Goal: Transaction & Acquisition: Complete application form

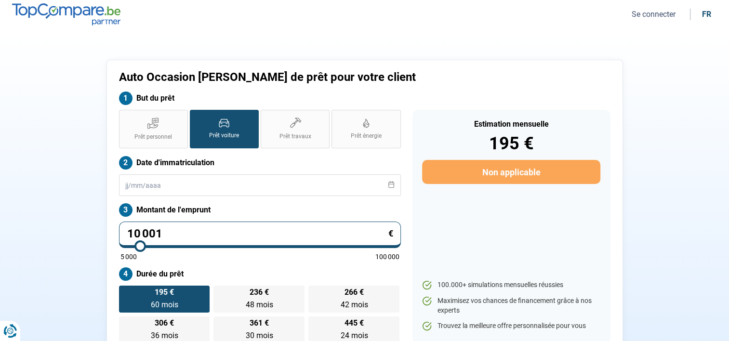
click at [206, 109] on div "But du prêt" at bounding box center [259, 101] width 293 height 18
click at [243, 125] on label "Prêt voiture" at bounding box center [224, 129] width 69 height 39
click at [196, 116] on input "Prêt voiture" at bounding box center [193, 113] width 6 height 6
click at [200, 233] on input "10 001" at bounding box center [260, 235] width 282 height 27
type input "1 000"
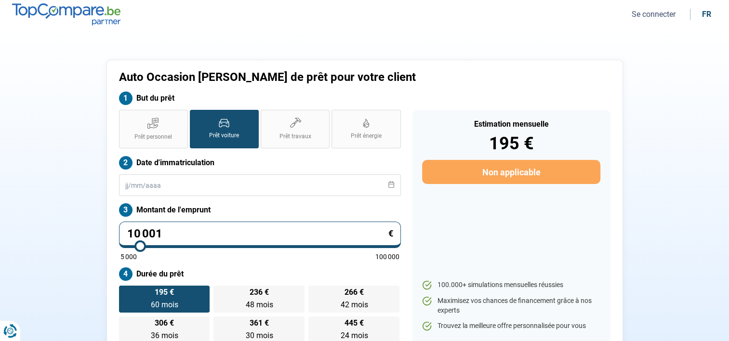
type input "5000"
type input "100"
type input "5000"
type input "10"
type input "5000"
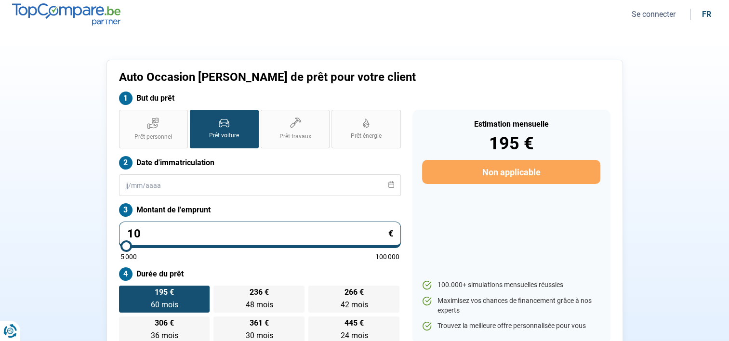
type input "1"
type input "5000"
type input "0"
type input "5000"
type input "9"
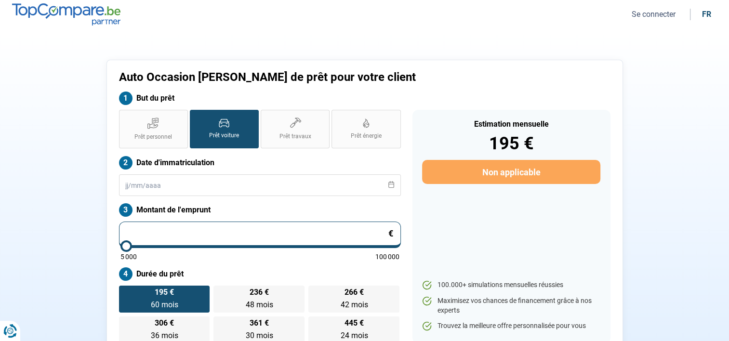
type input "5000"
type input "5 000"
type input "5000"
radio input "true"
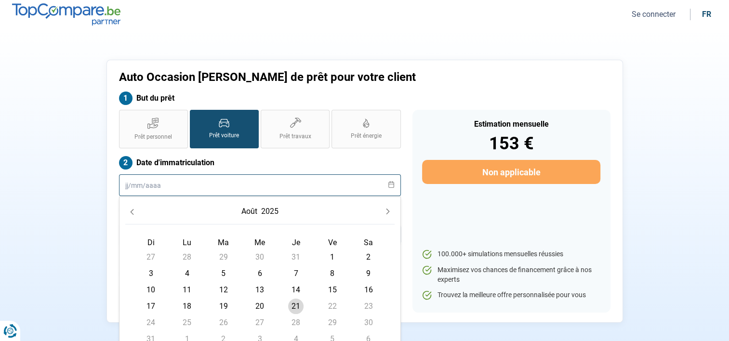
click at [237, 182] on input "text" at bounding box center [260, 185] width 282 height 22
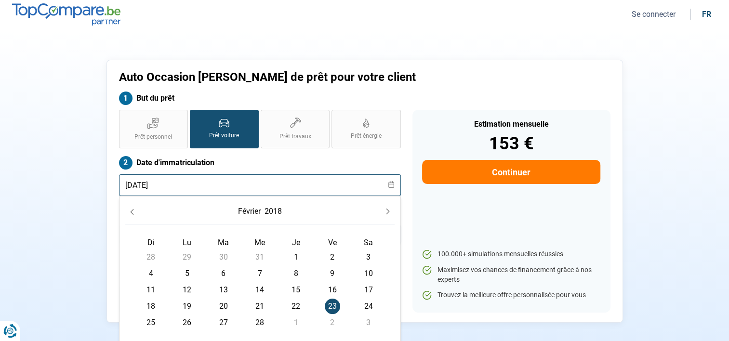
type input "[DATE]"
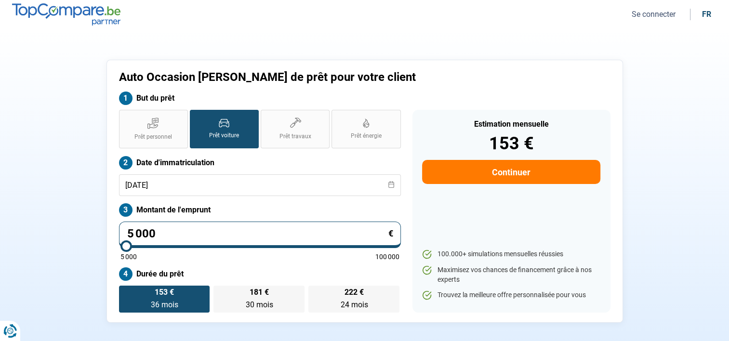
click at [453, 231] on div "Estimation mensuelle 153 € Continuer 100.000+ simulations mensuelles réussies M…" at bounding box center [512, 211] width 198 height 203
click at [138, 230] on input "5 000" at bounding box center [260, 235] width 282 height 27
type input "500"
type input "5000"
type input "50"
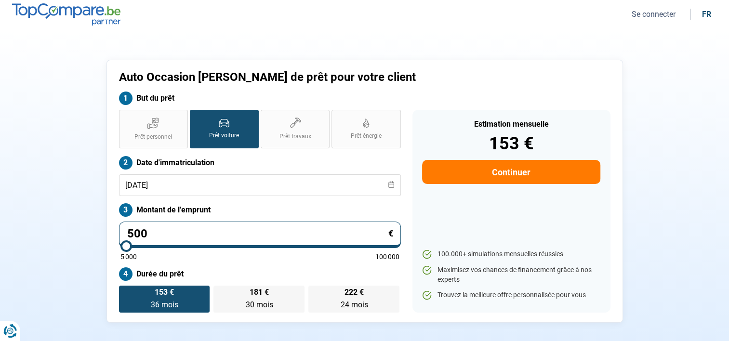
type input "5000"
type input "5"
type input "5000"
type input "0"
type input "5000"
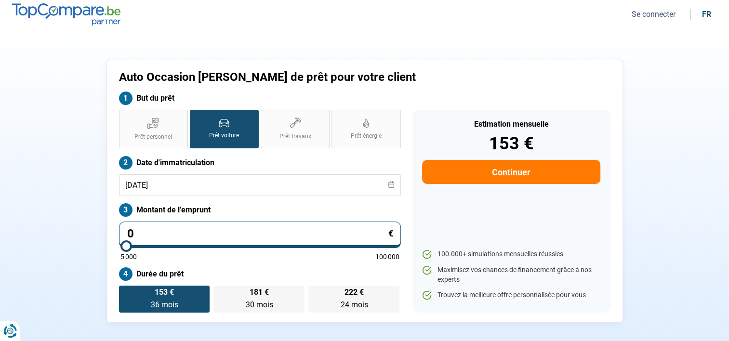
type input "9"
type input "5000"
type input "9 550"
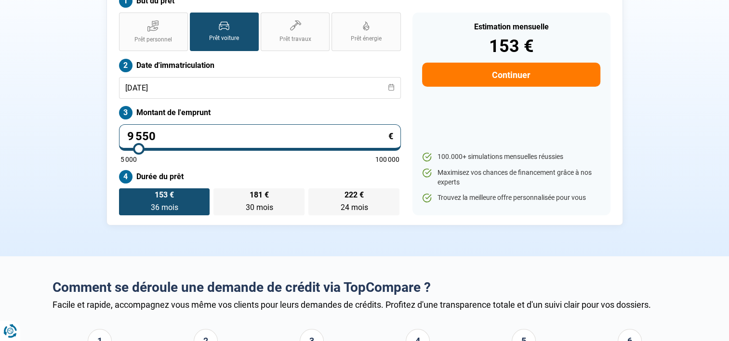
scroll to position [100, 0]
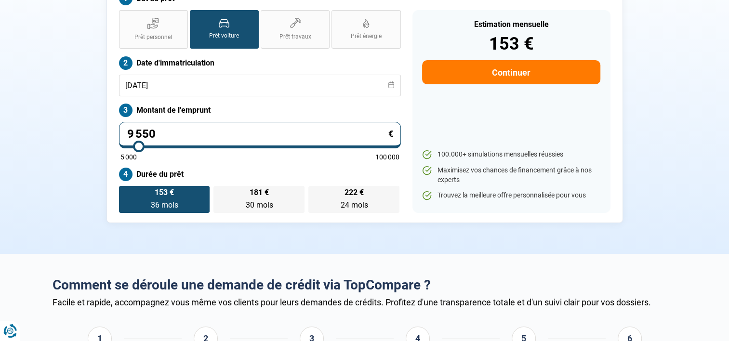
type input "9500"
radio input "false"
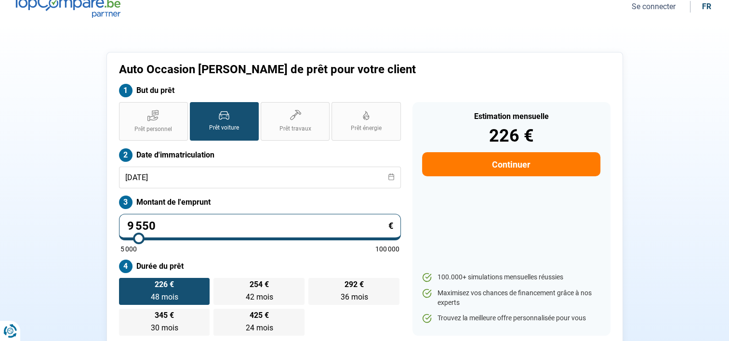
scroll to position [0, 0]
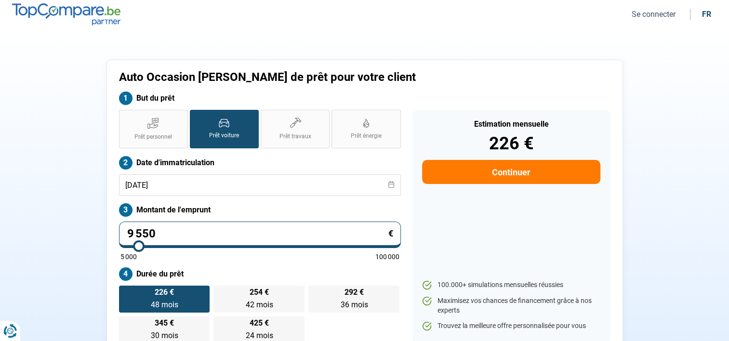
click at [239, 38] on section "Auto Occasion [PERSON_NAME] de prêt pour votre client But du prêt Prêt personne…" at bounding box center [364, 207] width 729 height 356
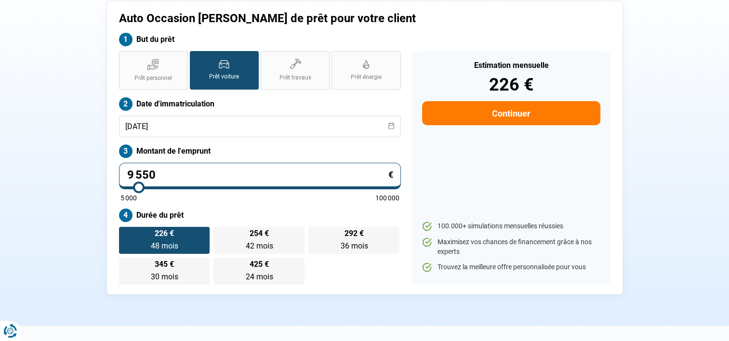
scroll to position [98, 0]
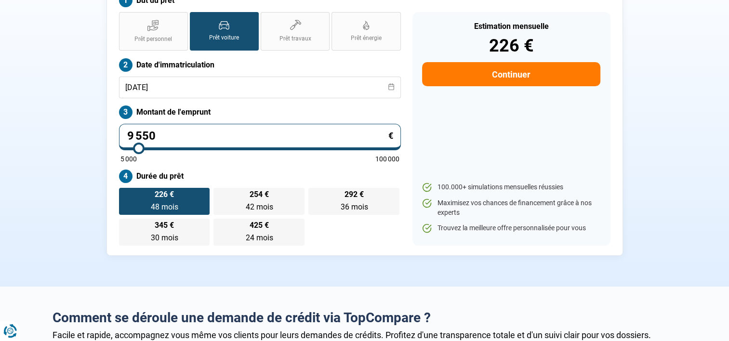
click at [179, 199] on label "226 € 48 mois 48 mois" at bounding box center [164, 201] width 91 height 27
click at [125, 194] on input "226 € 48 mois 48 mois" at bounding box center [122, 191] width 6 height 6
click at [193, 205] on label "226 € 48 mois 48 mois" at bounding box center [164, 201] width 91 height 27
click at [125, 194] on input "226 € 48 mois 48 mois" at bounding box center [122, 191] width 6 height 6
click at [513, 75] on button "Continuer" at bounding box center [511, 74] width 178 height 24
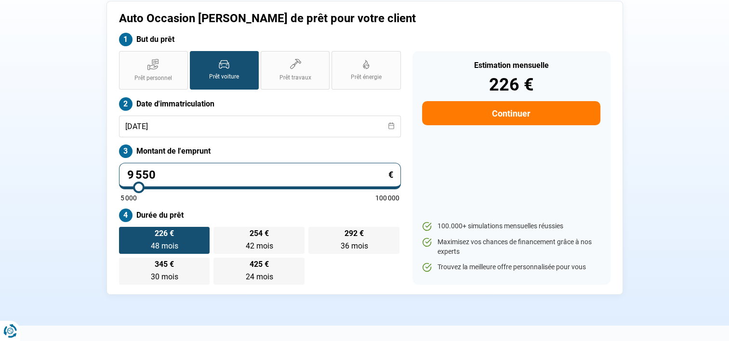
select select "32"
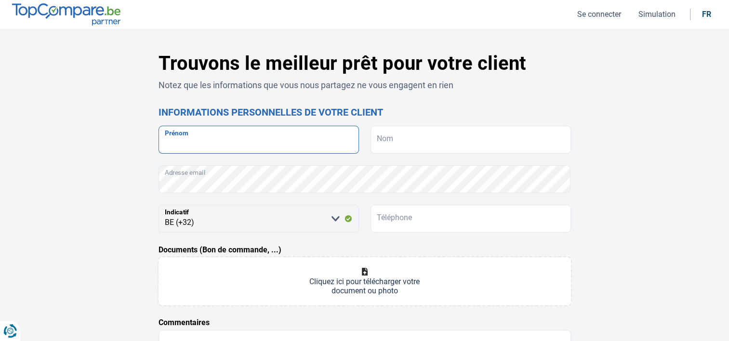
click at [304, 131] on input "Prénom" at bounding box center [259, 140] width 200 height 28
type input "cannella"
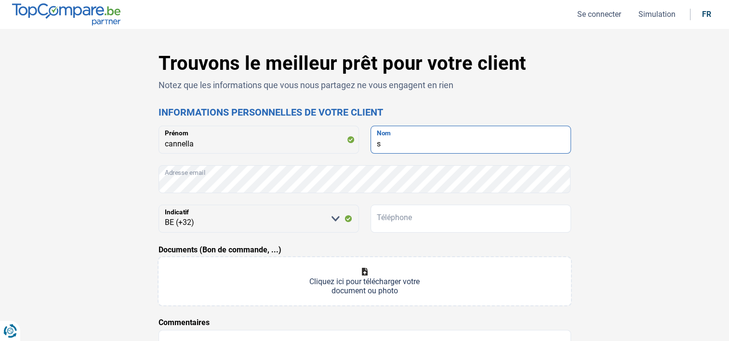
type input "s"
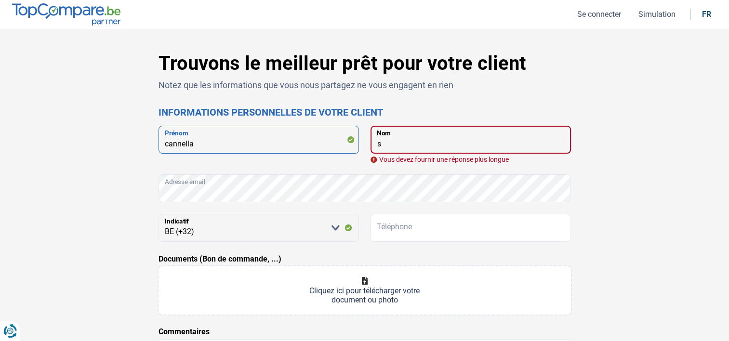
click at [266, 140] on input "cannella" at bounding box center [259, 140] width 200 height 28
type input "c"
type input "stella"
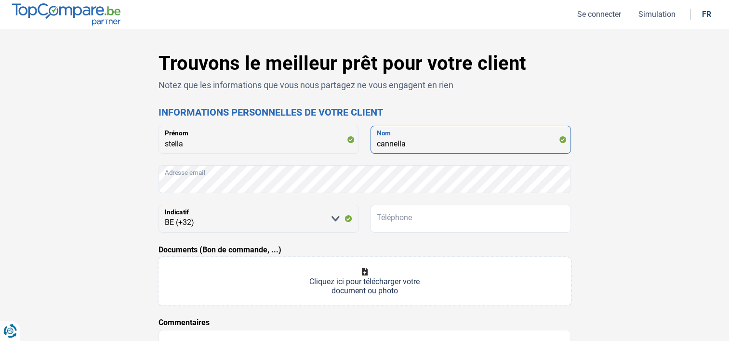
type input "cannella"
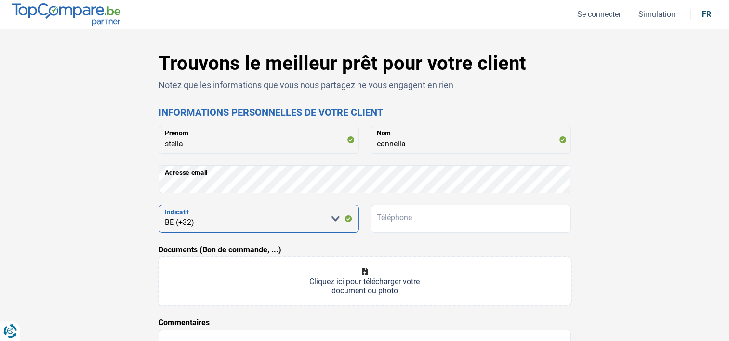
click at [249, 216] on select "[PERSON_NAME] sélectionner une option BE (+32) LU (+352)" at bounding box center [259, 219] width 200 height 28
click at [337, 216] on select "[PERSON_NAME] sélectionner une option BE (+32) LU (+352)" at bounding box center [259, 219] width 200 height 28
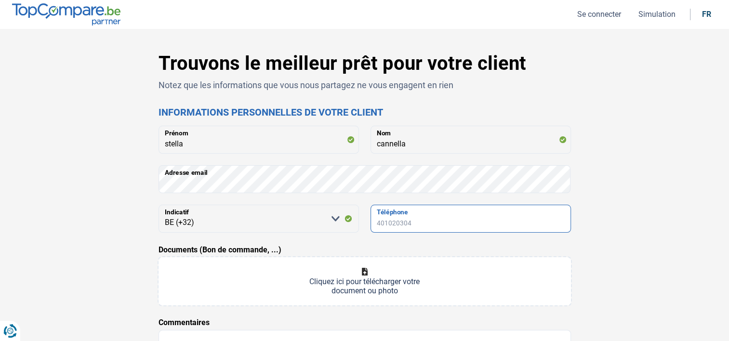
click at [390, 214] on input "Téléphone" at bounding box center [471, 219] width 200 height 28
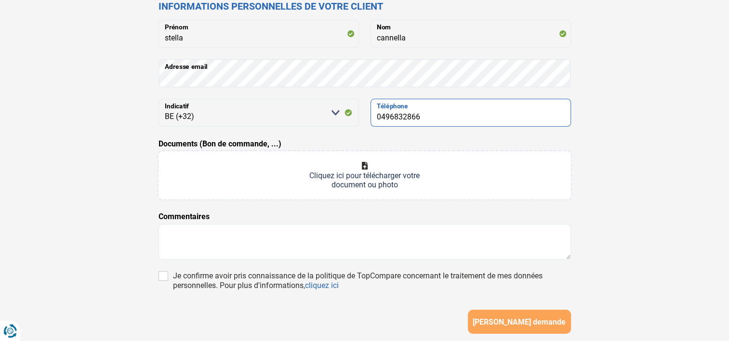
scroll to position [129, 0]
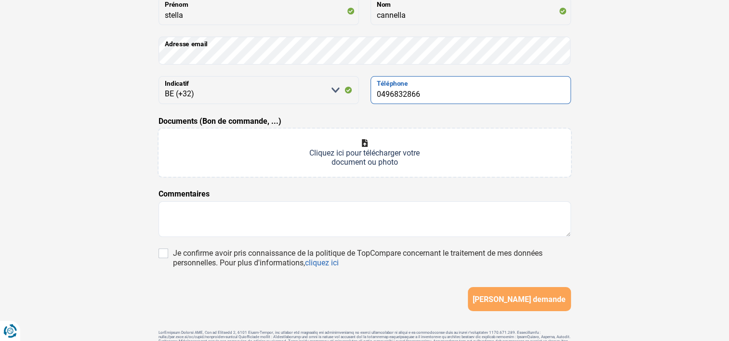
type input "0496832866"
click at [365, 142] on input "Documents (Bon de commande, ...)" at bounding box center [365, 153] width 413 height 48
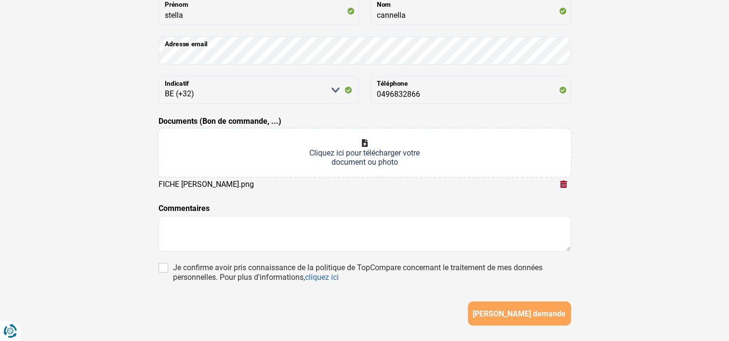
click at [362, 136] on input "Documents (Bon de commande, ...)" at bounding box center [365, 153] width 413 height 48
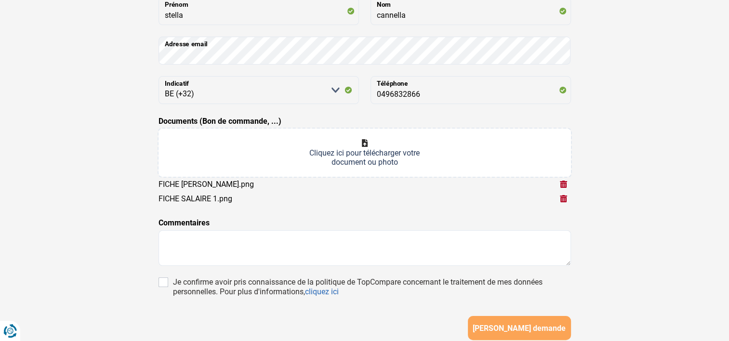
click at [366, 140] on input "Documents (Bon de commande, ...)" at bounding box center [365, 153] width 413 height 48
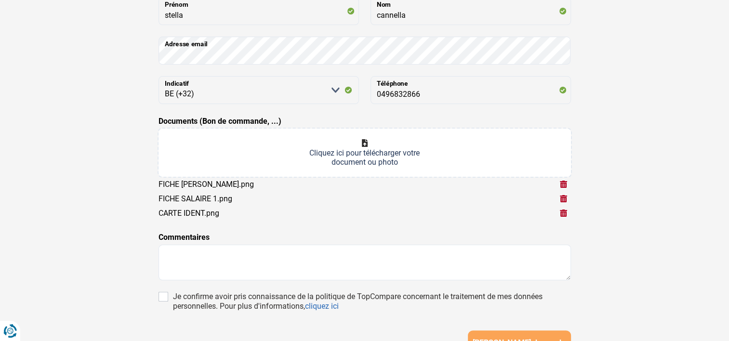
click at [364, 139] on input "Documents (Bon de commande, ...)" at bounding box center [365, 153] width 413 height 48
type input "C:\fakepath\C IDENT.png"
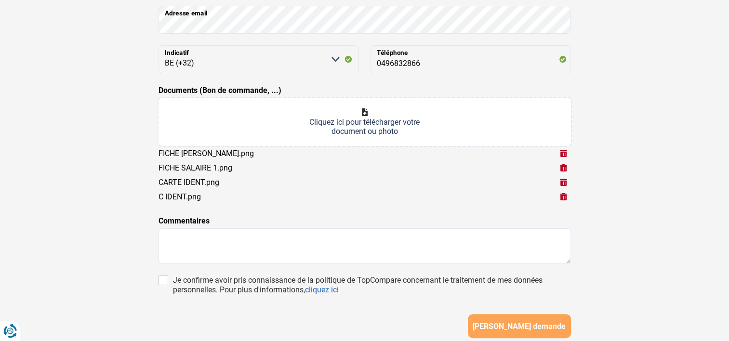
scroll to position [246, 0]
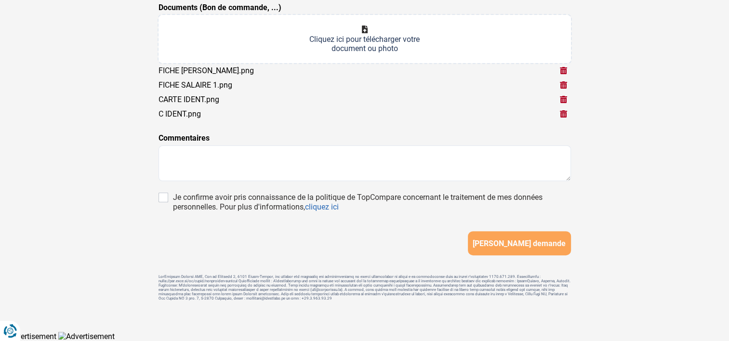
click at [162, 199] on div "Je confirme avoir pris connaissance de la politique de TopCompare concernant le…" at bounding box center [365, 202] width 413 height 19
click at [162, 194] on input "Je confirme avoir pris connaissance de la politique de TopCompare concernant le…" at bounding box center [164, 198] width 10 height 10
checkbox input "true"
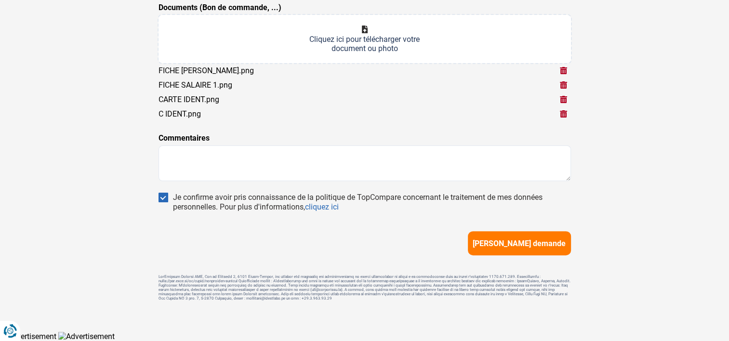
click at [552, 242] on span "[PERSON_NAME] demande" at bounding box center [519, 243] width 93 height 9
